Goal: Check status: Check status

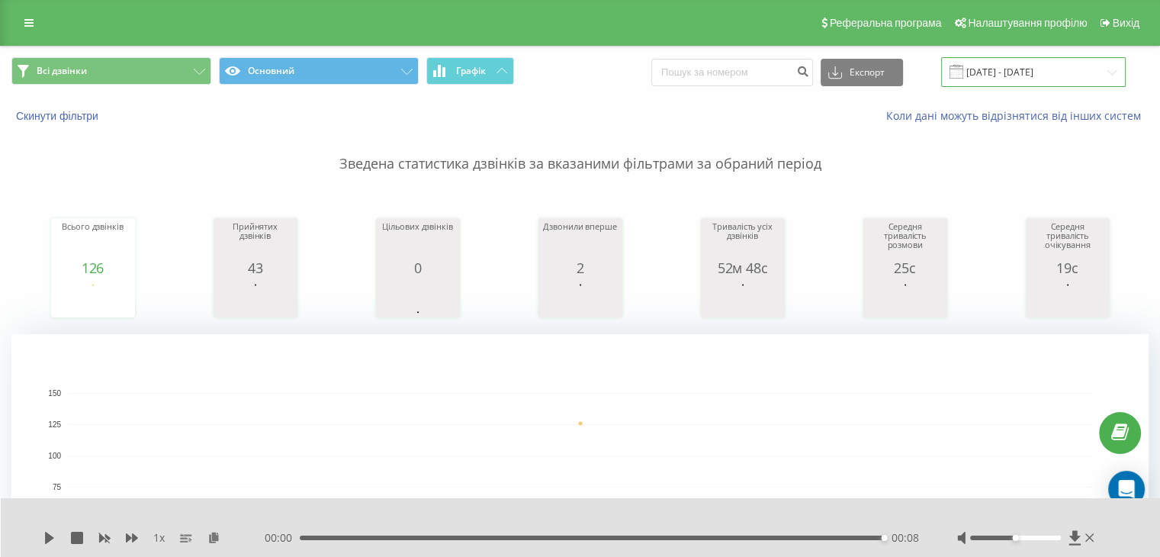
click at [991, 68] on input "[DATE] - [DATE]" at bounding box center [1033, 72] width 185 height 30
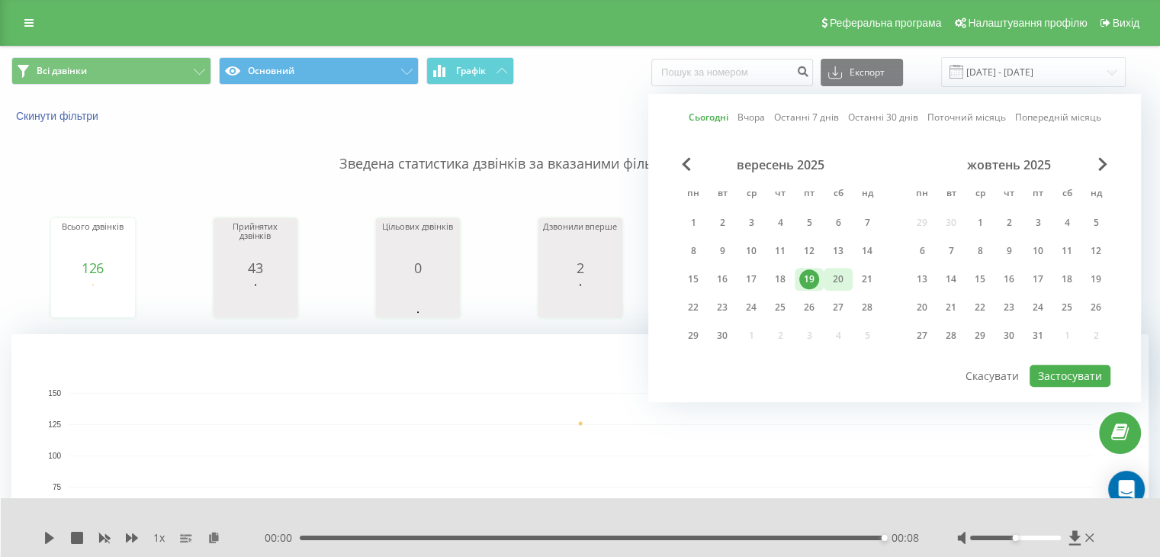
click at [831, 282] on div "20" at bounding box center [838, 279] width 20 height 20
click at [1056, 365] on button "Застосувати" at bounding box center [1070, 376] width 81 height 22
type input "[DATE] - [DATE]"
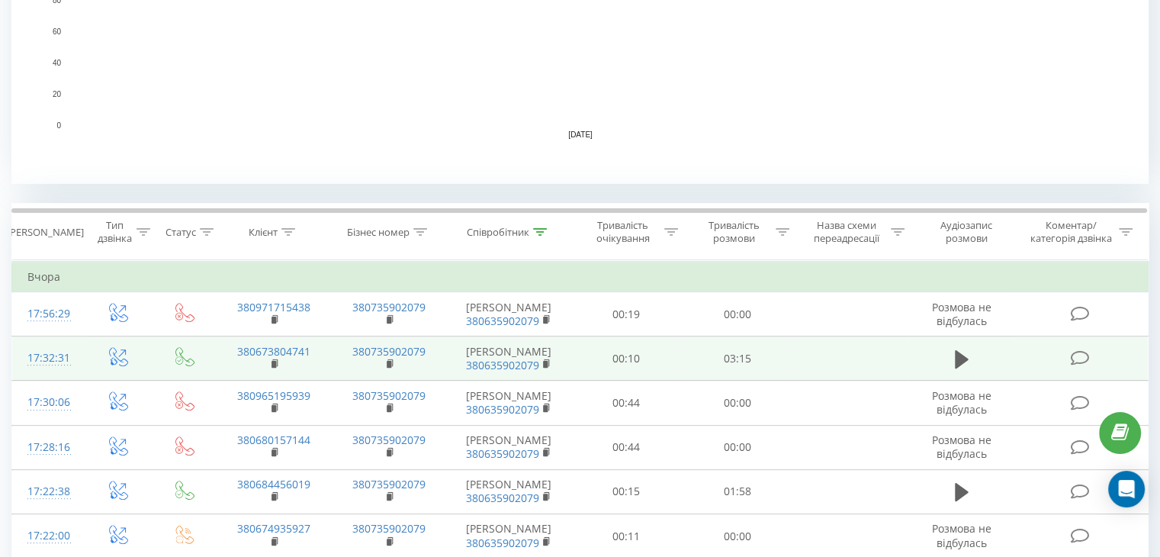
scroll to position [458, 0]
click at [966, 352] on icon at bounding box center [962, 356] width 14 height 21
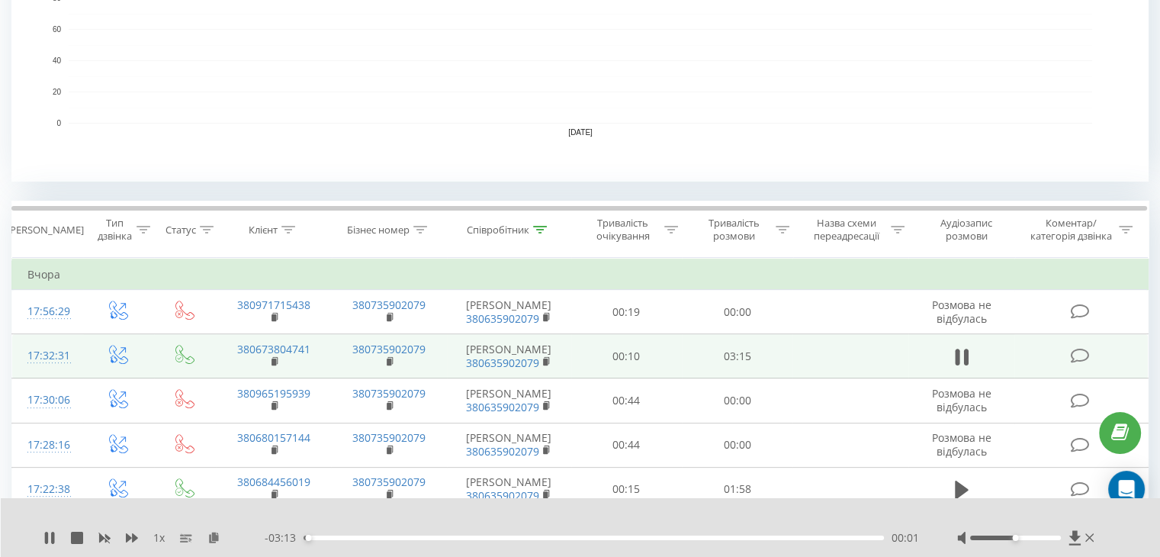
click at [966, 352] on icon at bounding box center [965, 357] width 5 height 17
click at [275, 361] on rect at bounding box center [274, 361] width 5 height 7
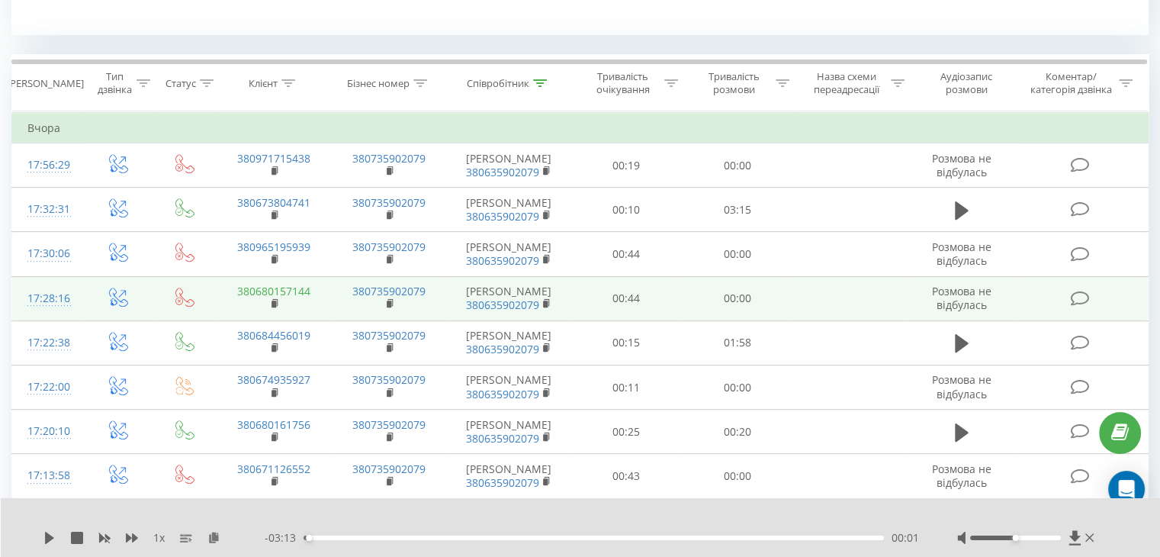
scroll to position [610, 0]
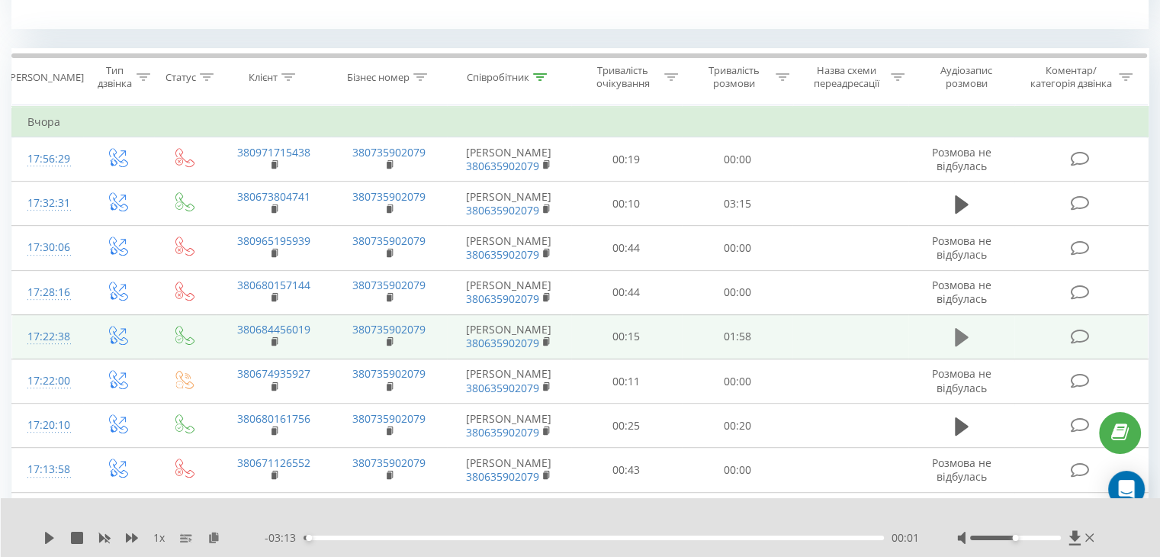
click at [958, 336] on icon at bounding box center [962, 337] width 14 height 18
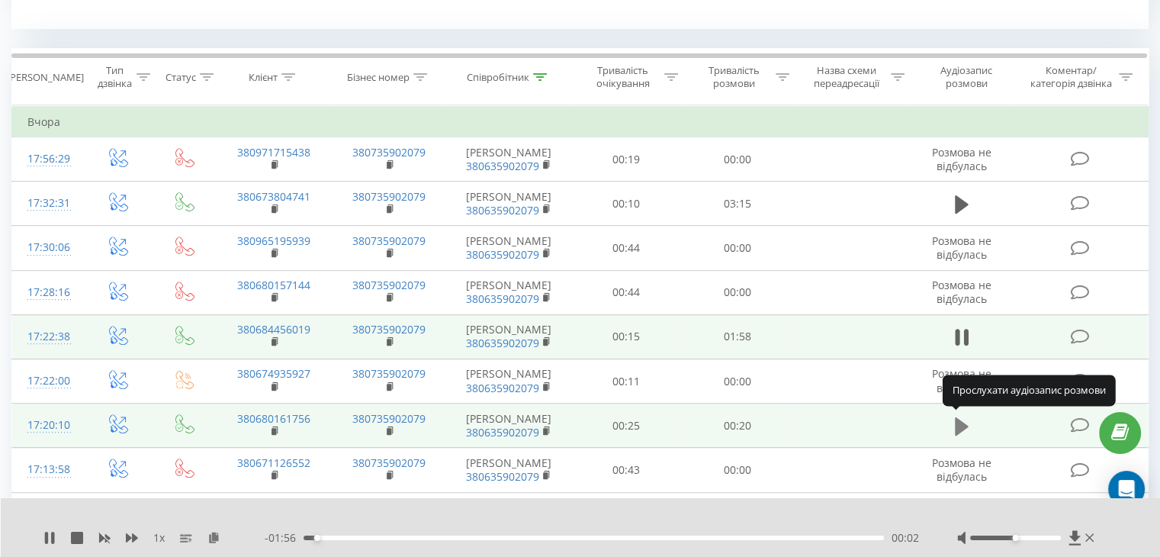
click at [966, 422] on icon at bounding box center [962, 426] width 14 height 21
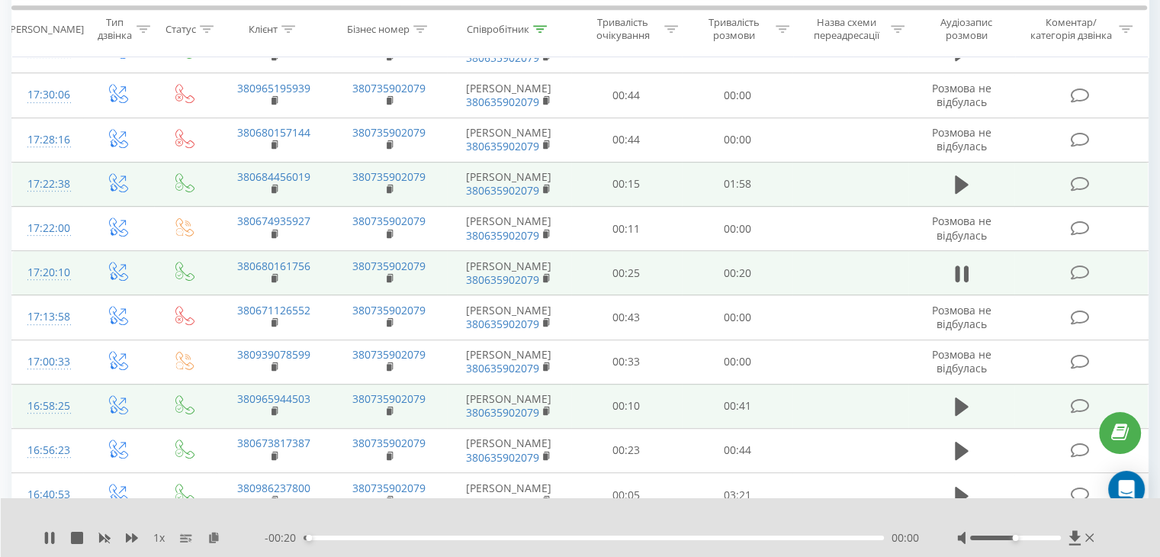
scroll to position [992, 0]
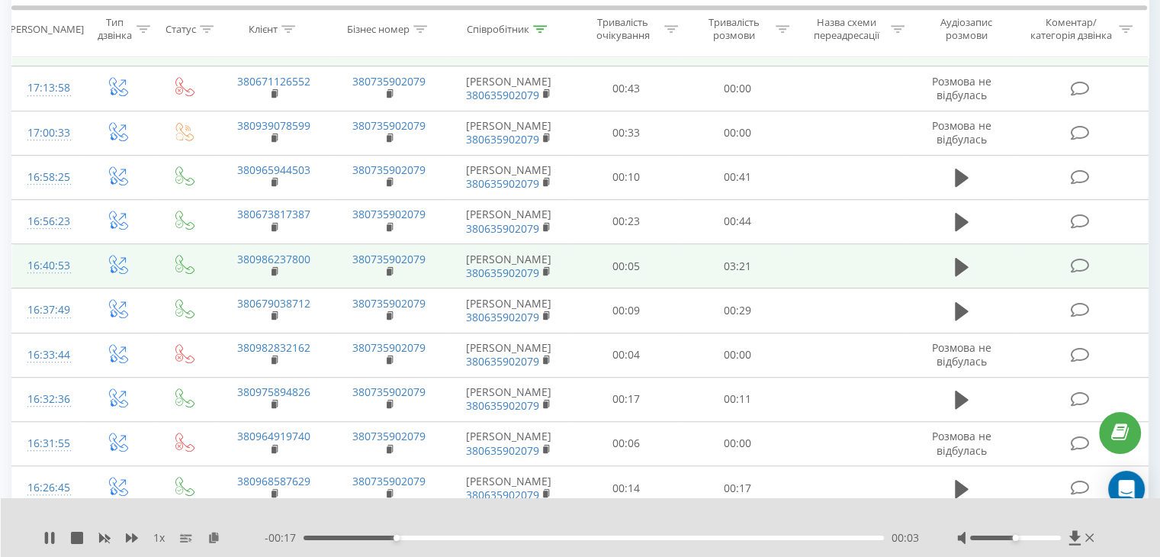
click at [963, 248] on td at bounding box center [961, 266] width 107 height 44
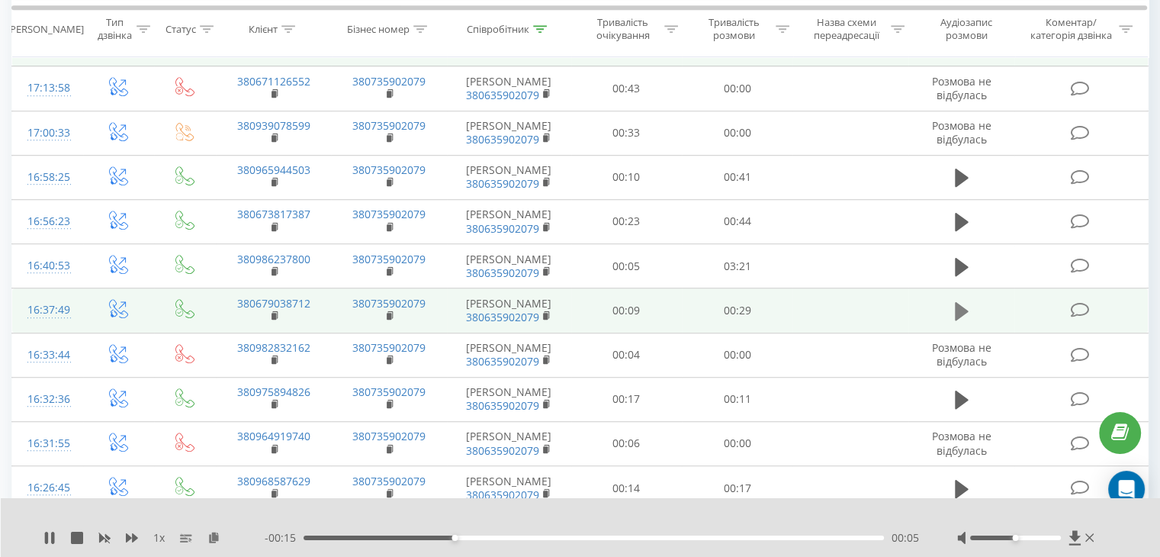
click at [961, 307] on icon at bounding box center [962, 311] width 14 height 18
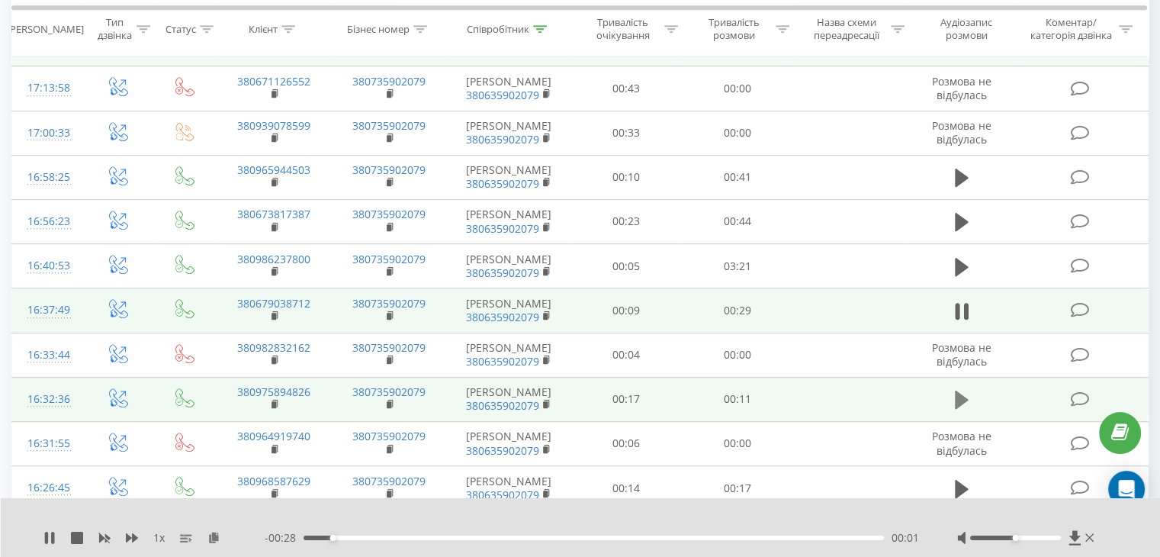
click at [957, 405] on icon at bounding box center [962, 399] width 14 height 21
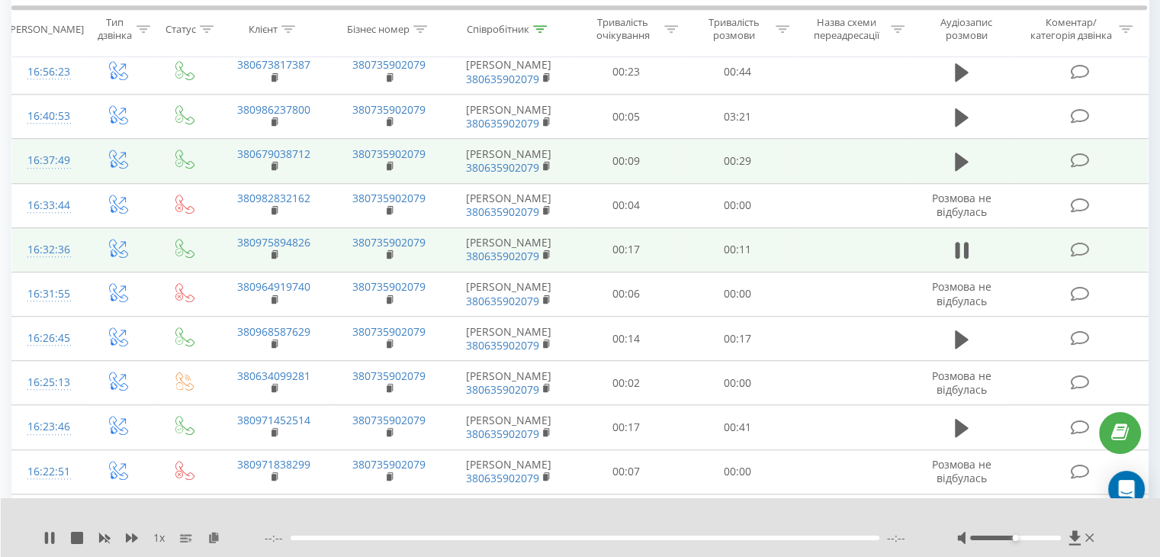
scroll to position [1144, 0]
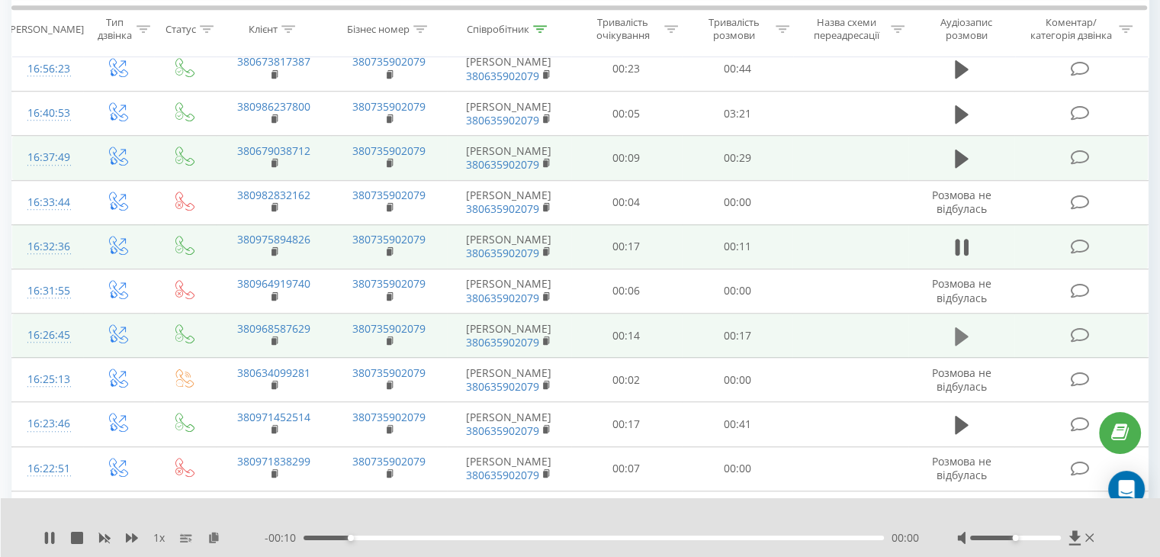
click at [966, 333] on icon at bounding box center [962, 335] width 14 height 18
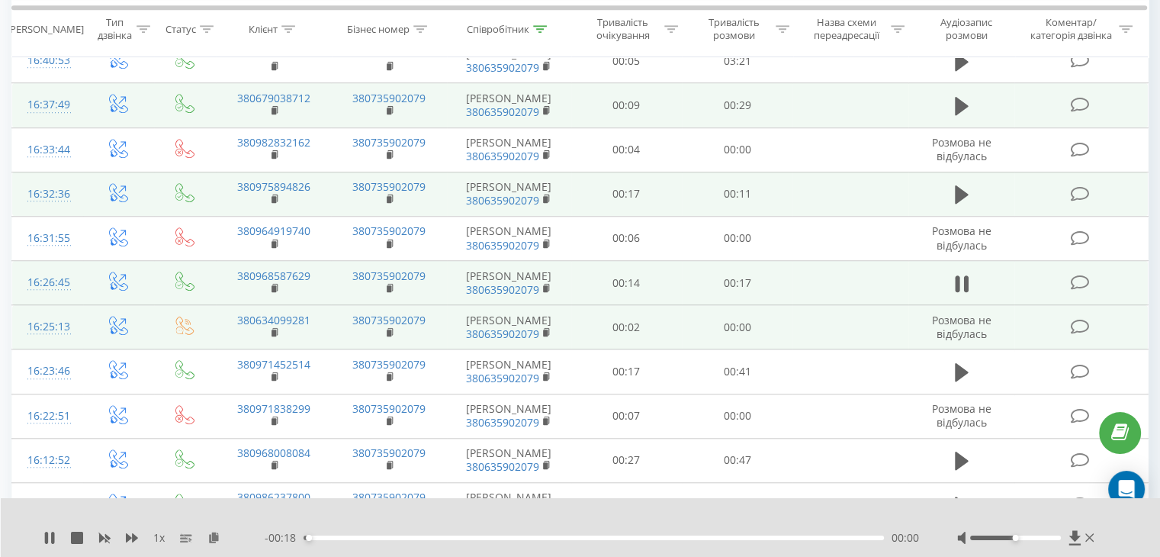
scroll to position [1297, 0]
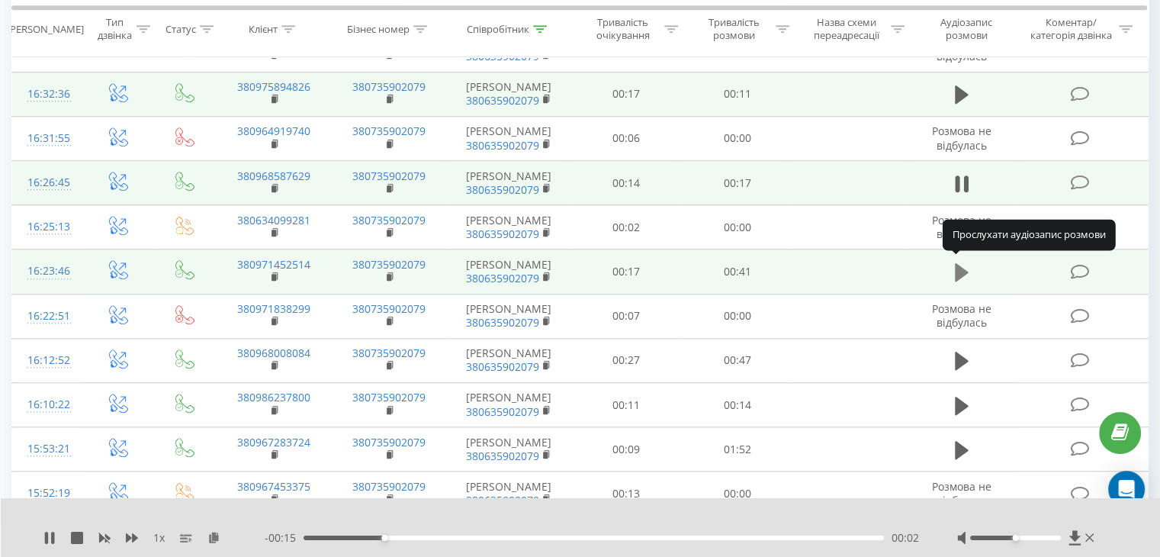
click at [966, 272] on icon at bounding box center [962, 272] width 14 height 21
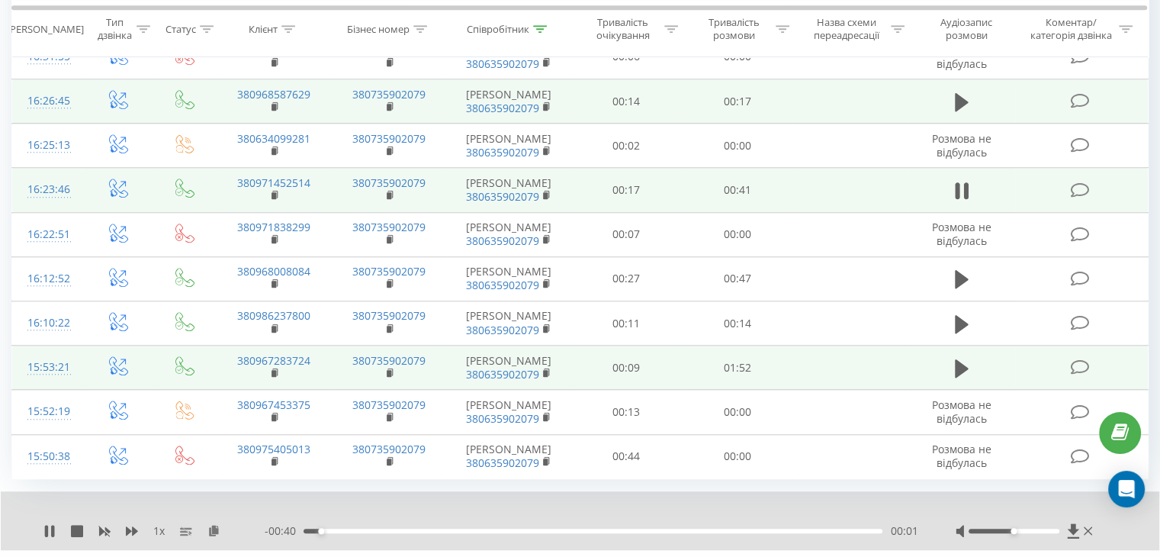
scroll to position [1412, 0]
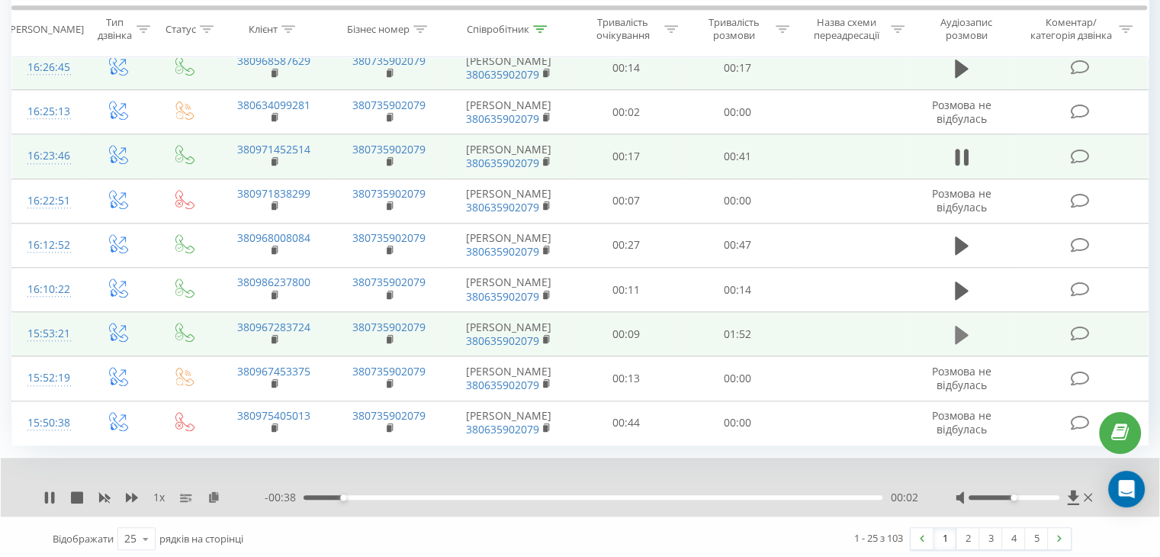
click at [957, 326] on button at bounding box center [961, 334] width 23 height 23
click at [974, 538] on link "2" at bounding box center [967, 538] width 23 height 21
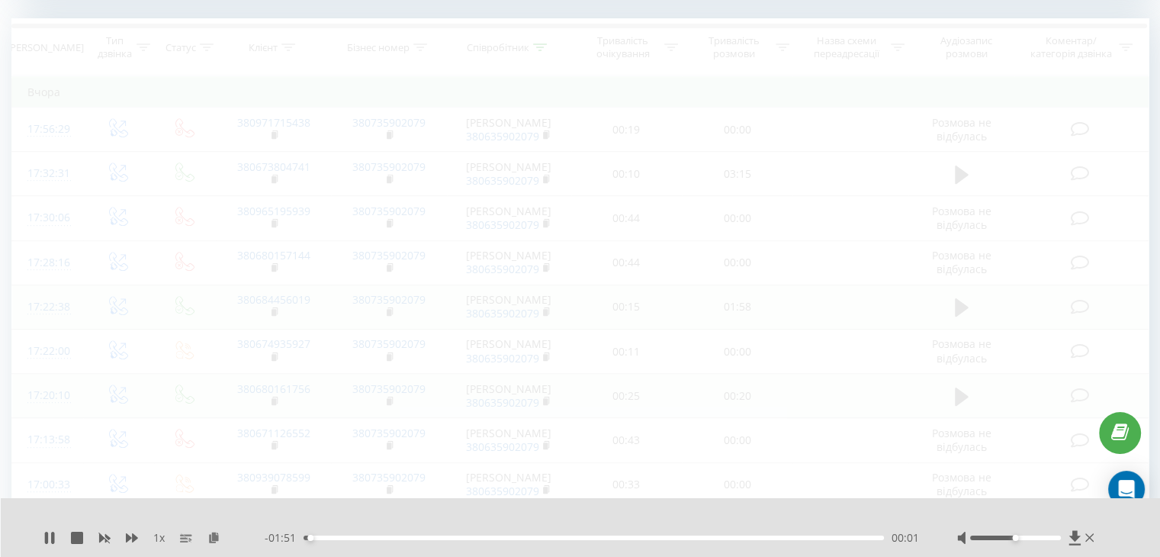
scroll to position [619, 0]
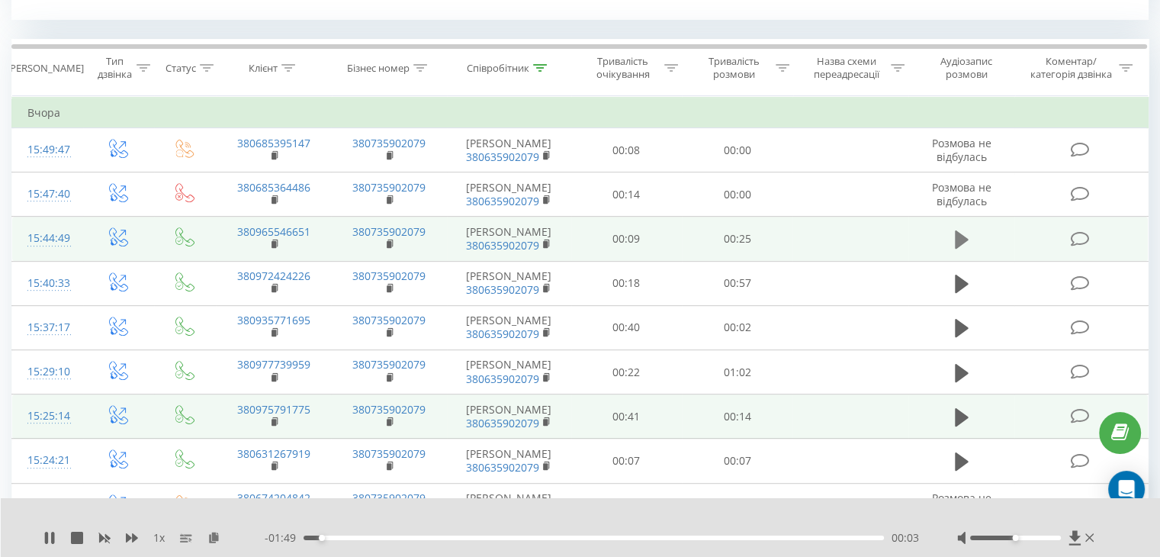
click at [955, 231] on icon at bounding box center [962, 239] width 14 height 18
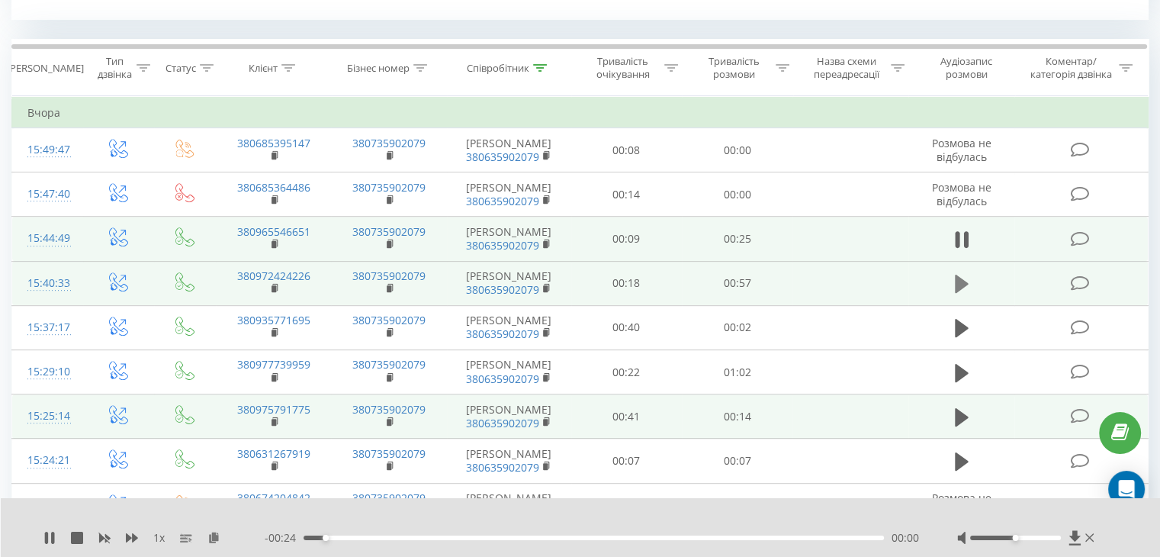
click at [959, 281] on icon at bounding box center [962, 284] width 14 height 18
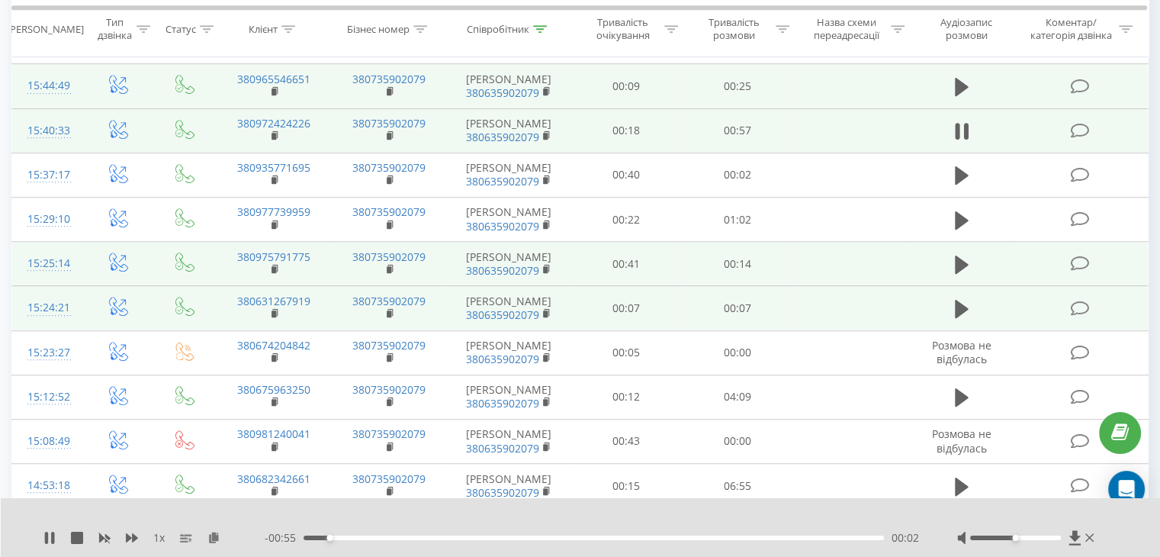
scroll to position [1001, 0]
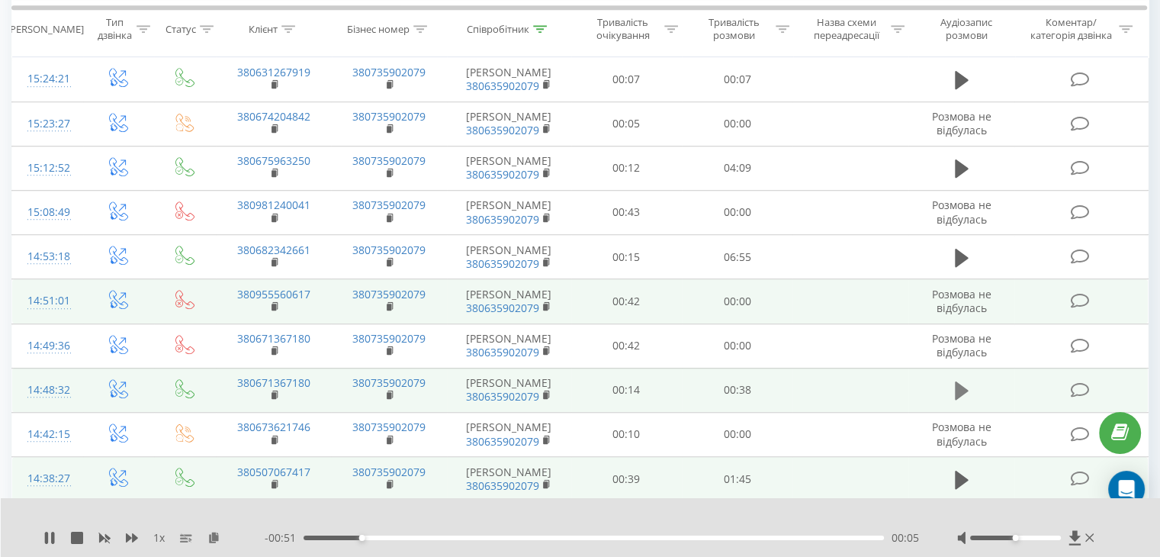
click at [969, 387] on button at bounding box center [961, 390] width 23 height 23
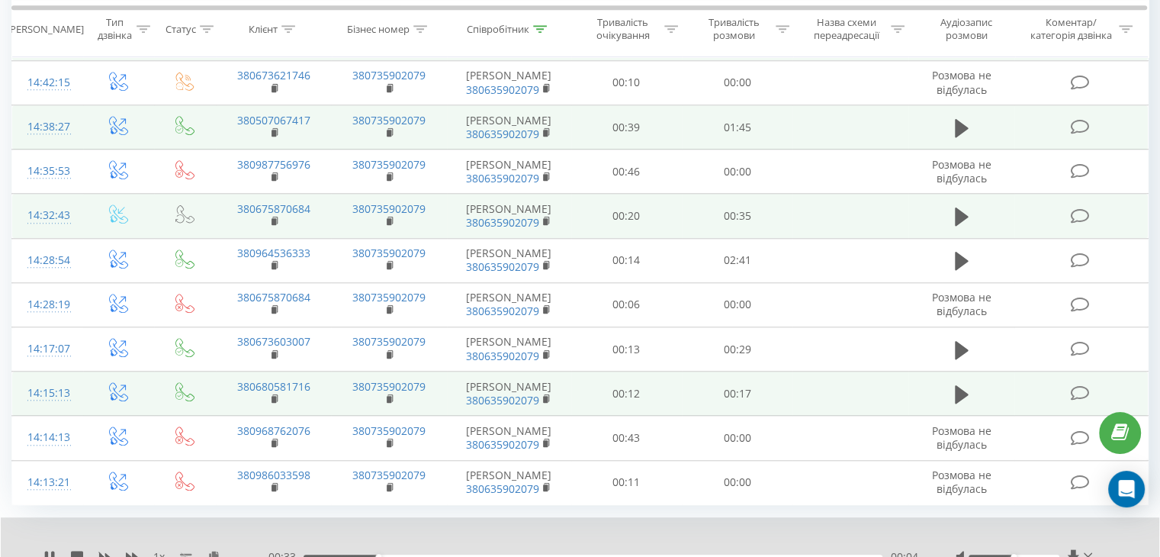
scroll to position [1353, 0]
click at [963, 213] on icon at bounding box center [962, 216] width 14 height 18
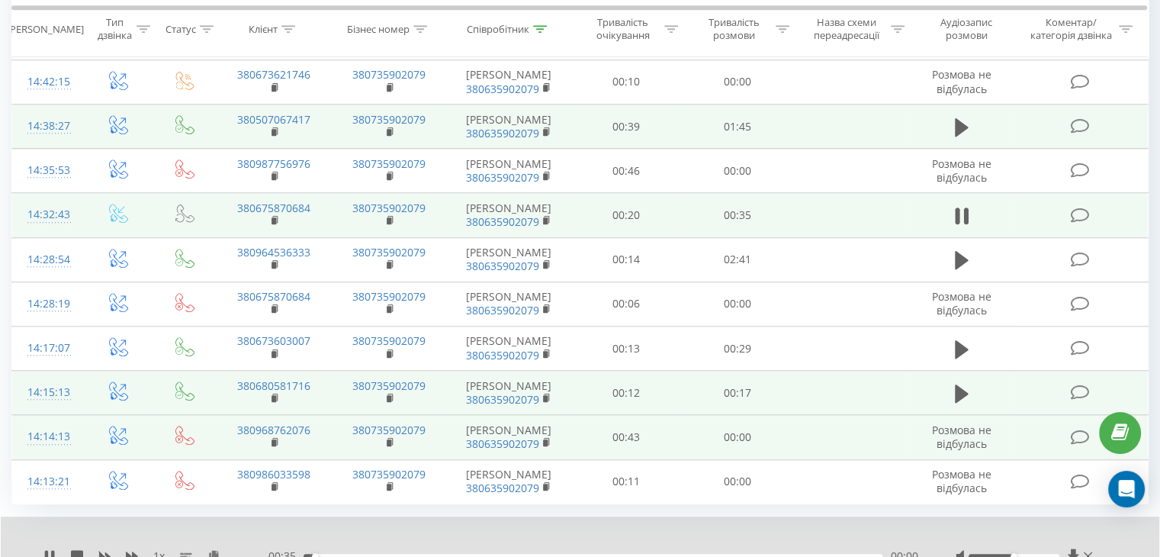
scroll to position [1412, 0]
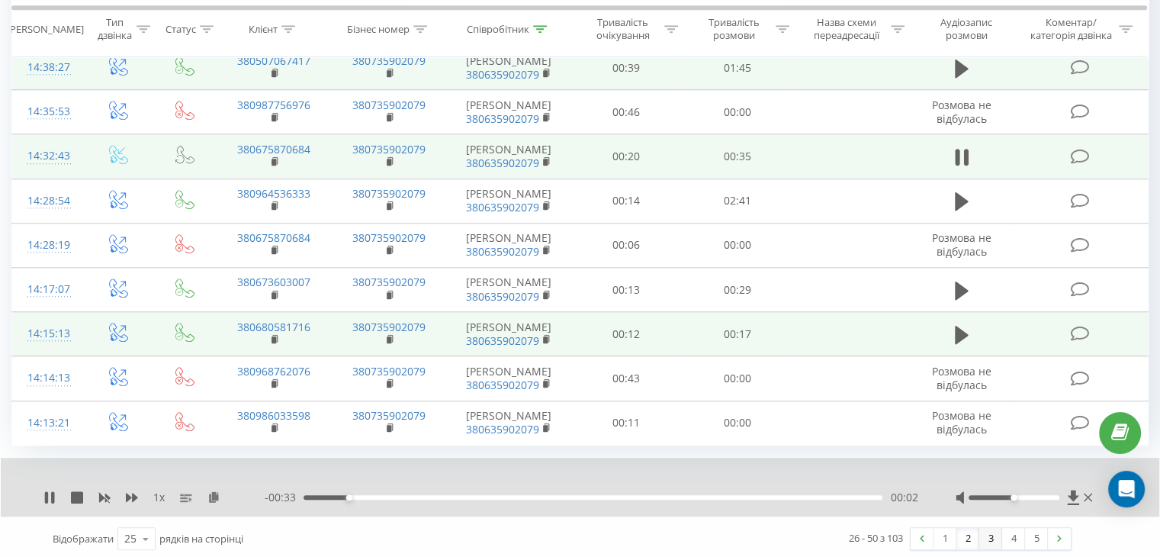
click at [998, 534] on link "3" at bounding box center [990, 538] width 23 height 21
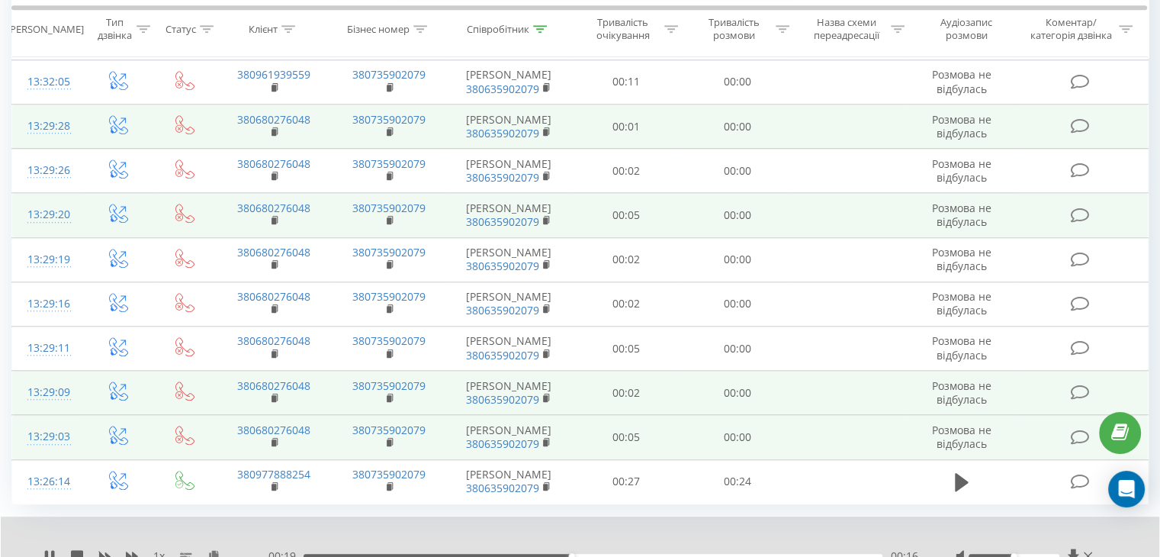
scroll to position [1412, 0]
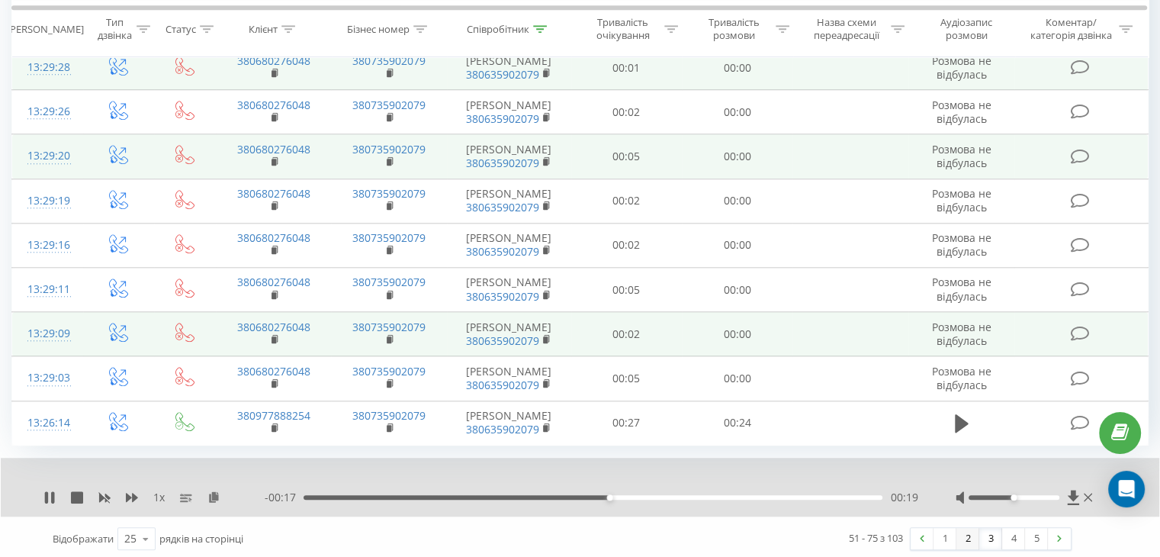
click at [967, 535] on link "2" at bounding box center [967, 538] width 23 height 21
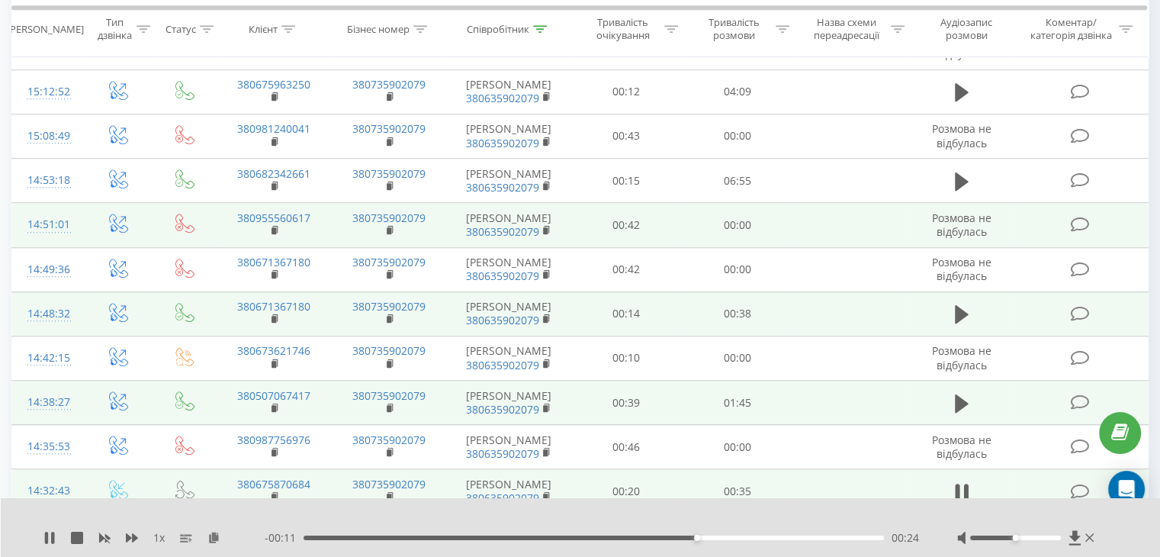
scroll to position [1230, 0]
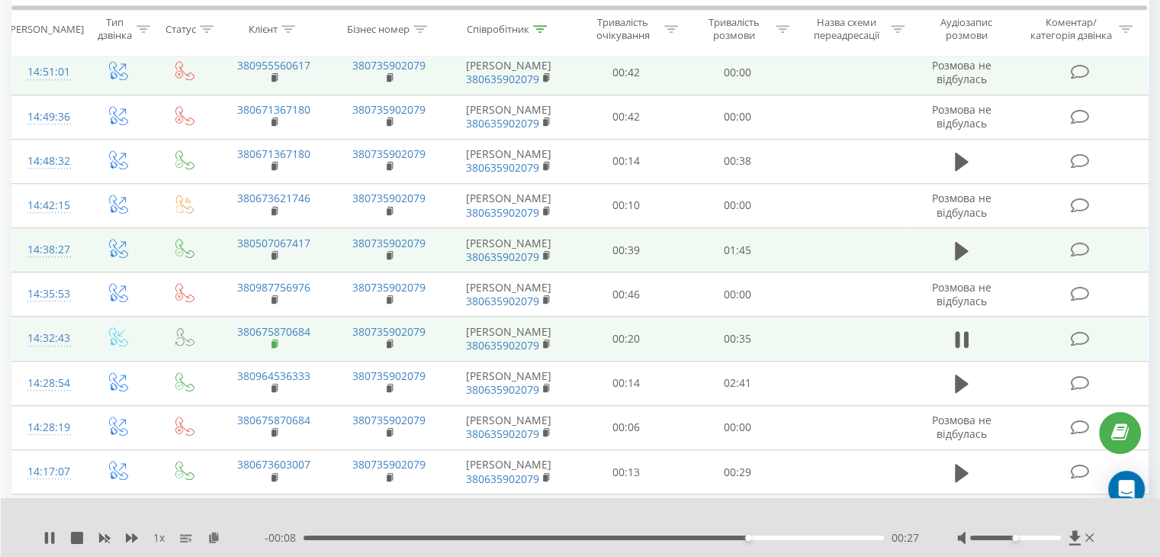
click at [272, 339] on icon at bounding box center [276, 344] width 8 height 11
